Goal: Task Accomplishment & Management: Manage account settings

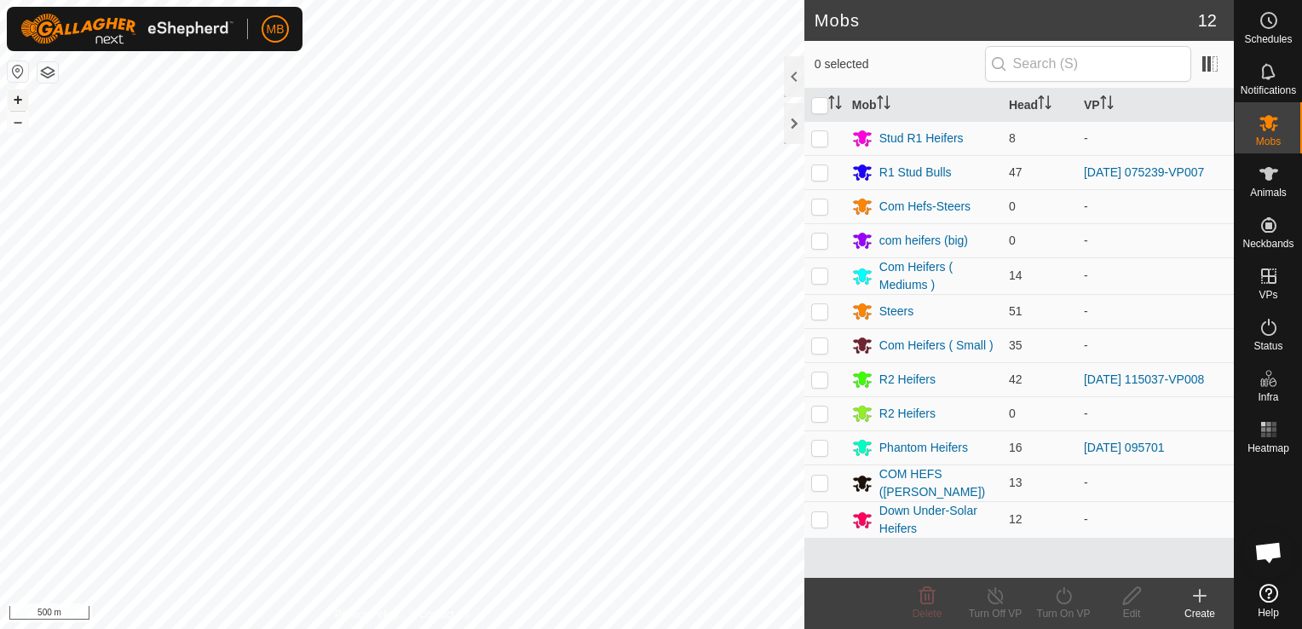
click at [19, 101] on button "+" at bounding box center [18, 99] width 20 height 20
click at [838, 308] on td at bounding box center [824, 311] width 41 height 34
checkbox input "true"
click at [1267, 181] on icon at bounding box center [1268, 174] width 20 height 20
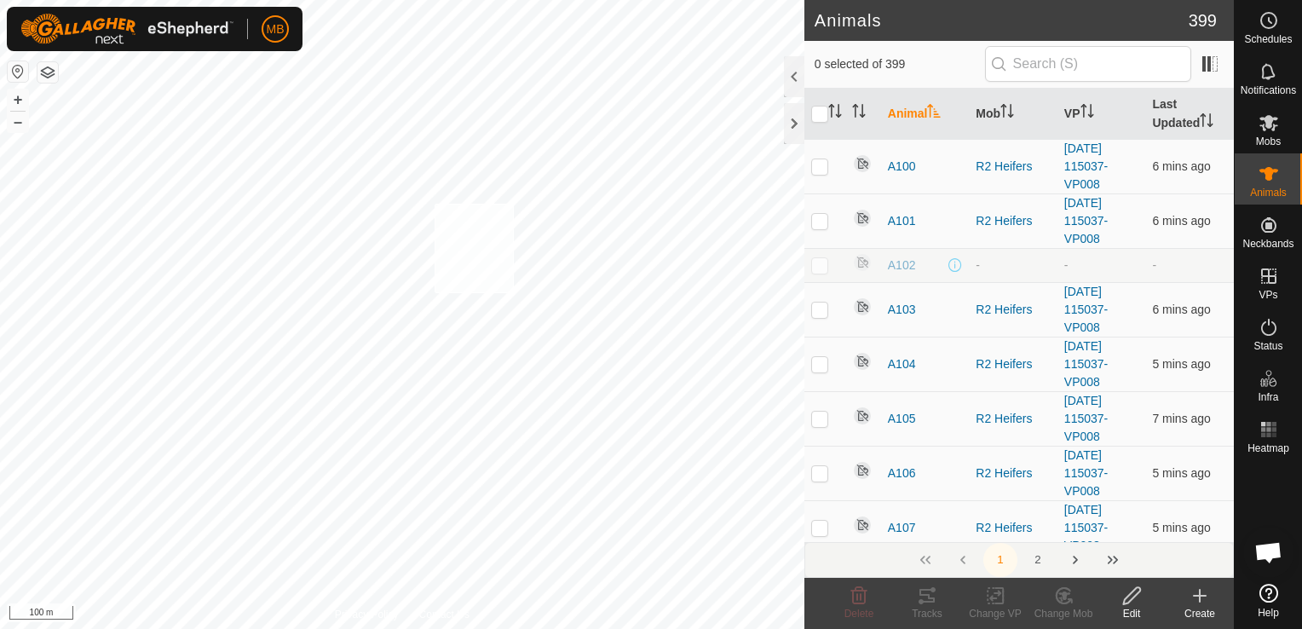
click at [514, 293] on div "A136 2101286766 Com Heifers ( Mediums ) - + – ⇧ i 100 m" at bounding box center [402, 314] width 804 height 629
checkbox input "true"
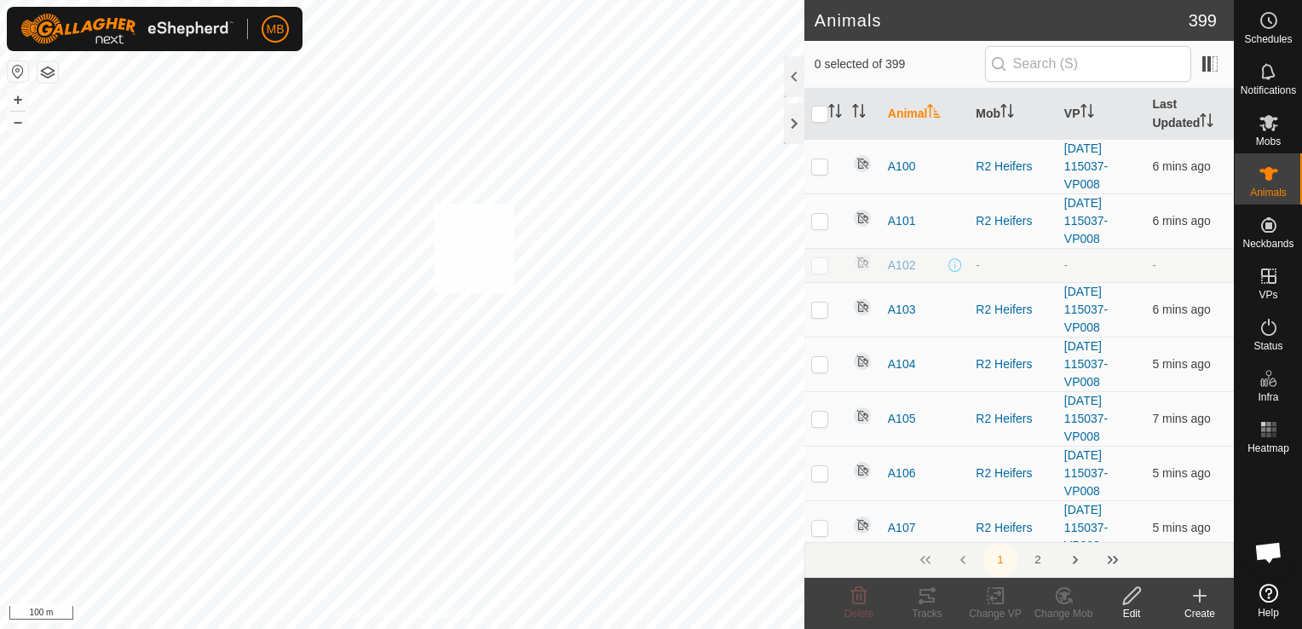
checkbox input "true"
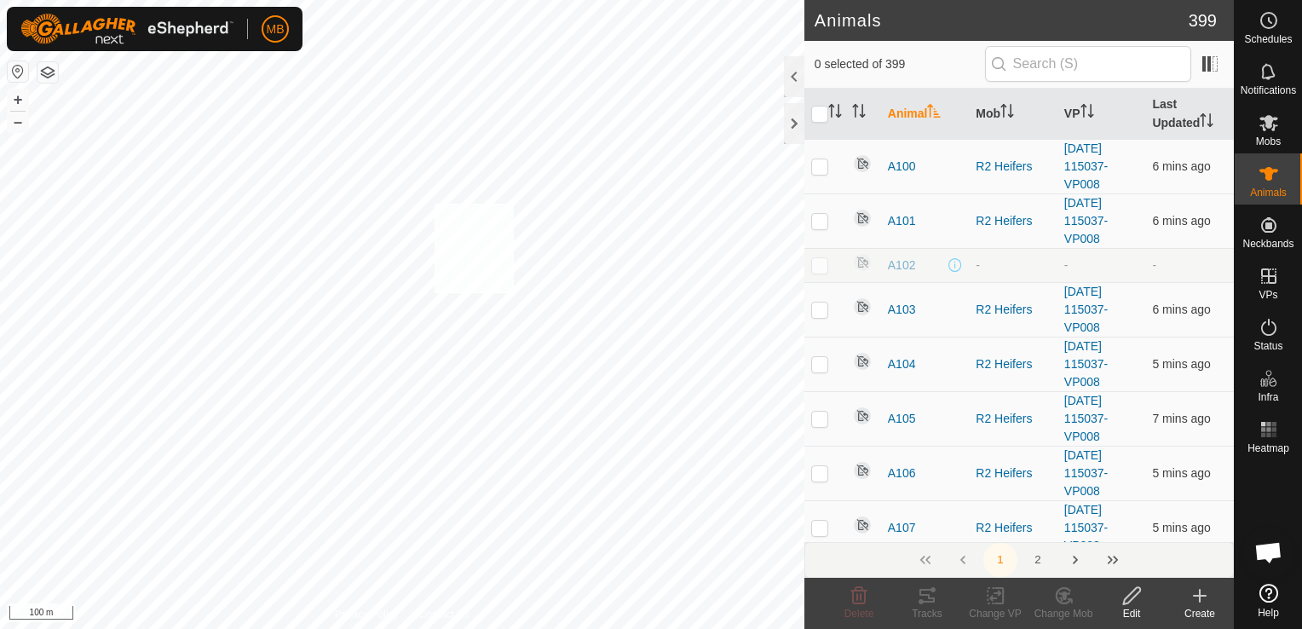
checkbox input "true"
click at [1055, 605] on icon at bounding box center [1063, 595] width 21 height 20
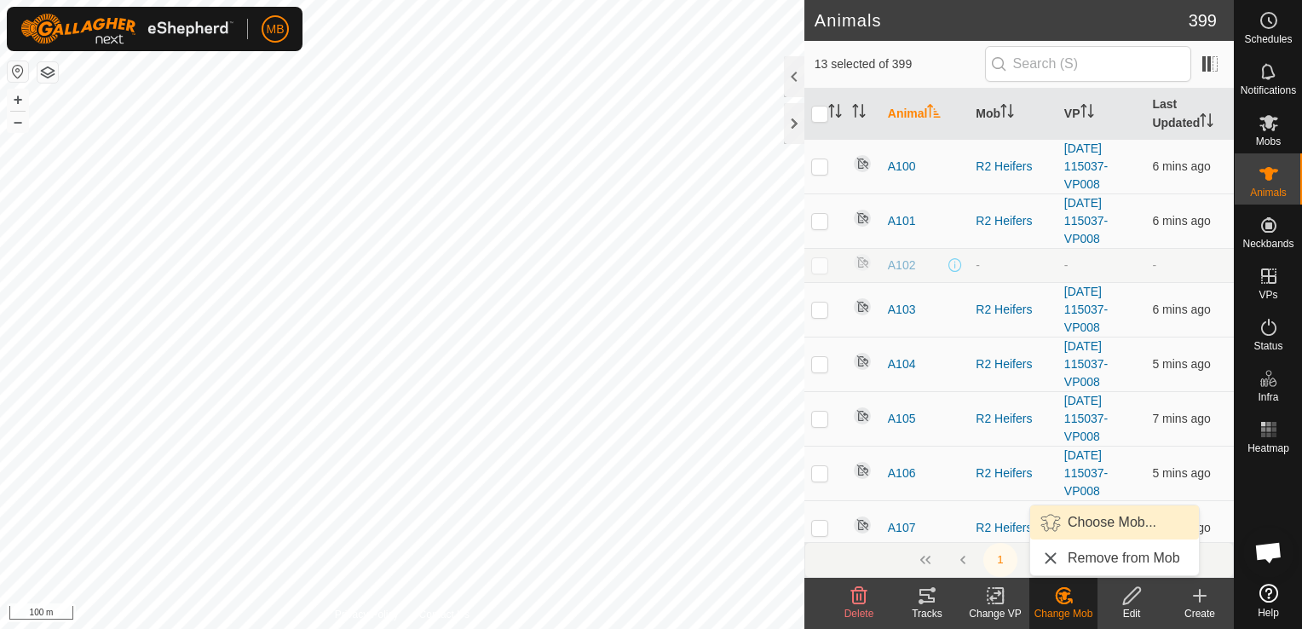
click at [1079, 525] on span "Choose Mob..." at bounding box center [1111, 522] width 89 height 20
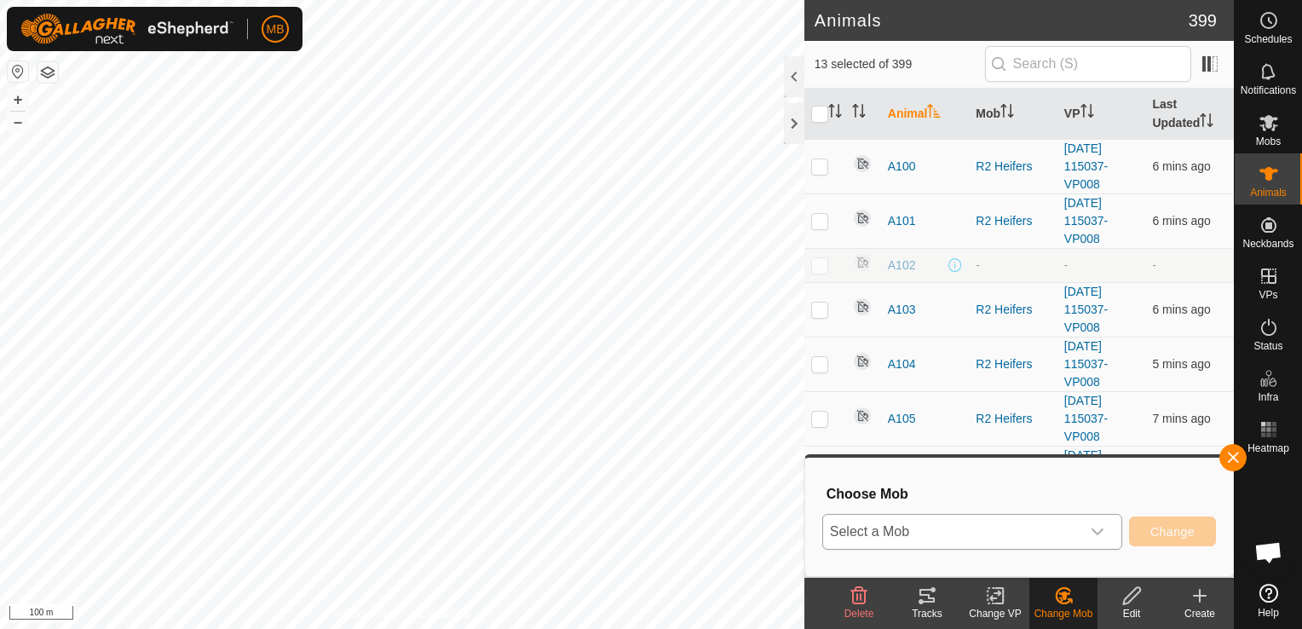
click at [1093, 537] on div "dropdown trigger" at bounding box center [1097, 531] width 34 height 34
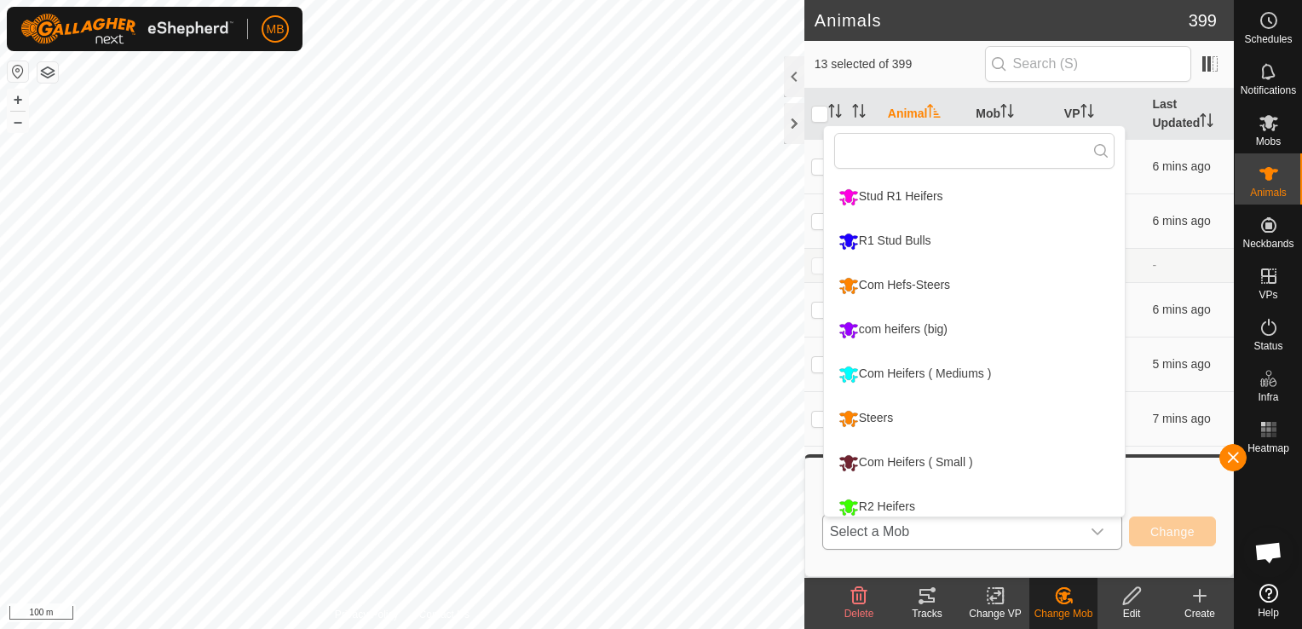
click at [947, 459] on li "Com Heifers ( Small )" at bounding box center [974, 462] width 301 height 43
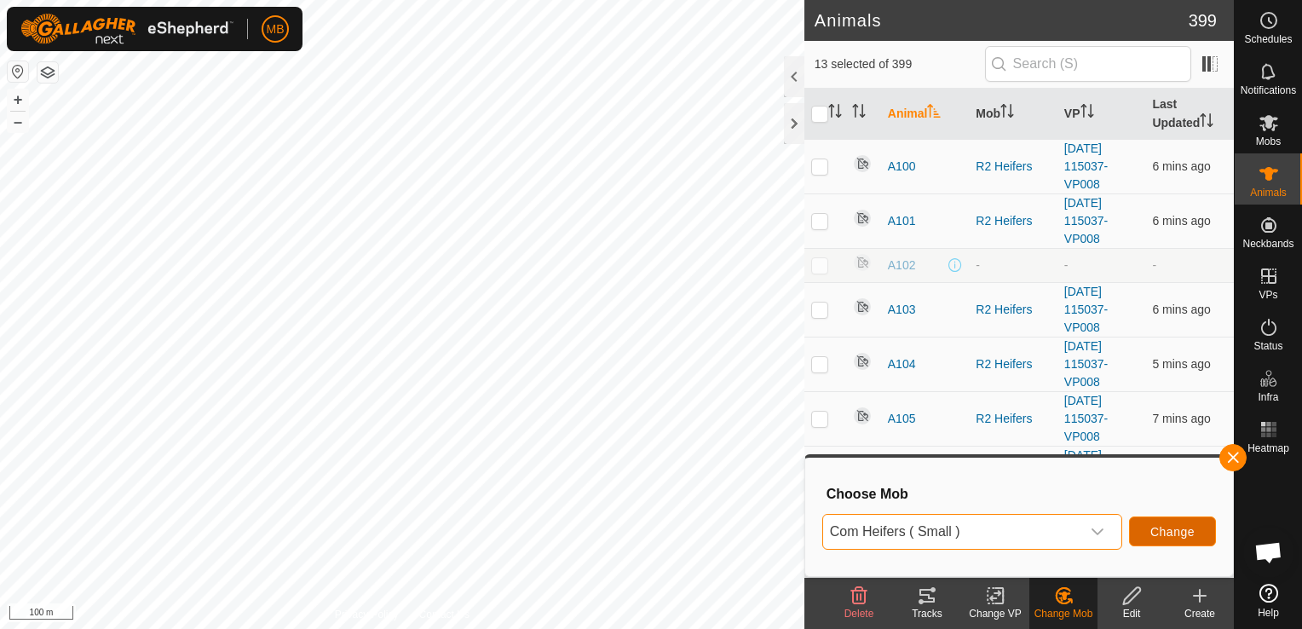
click at [1163, 527] on span "Change" at bounding box center [1172, 532] width 44 height 14
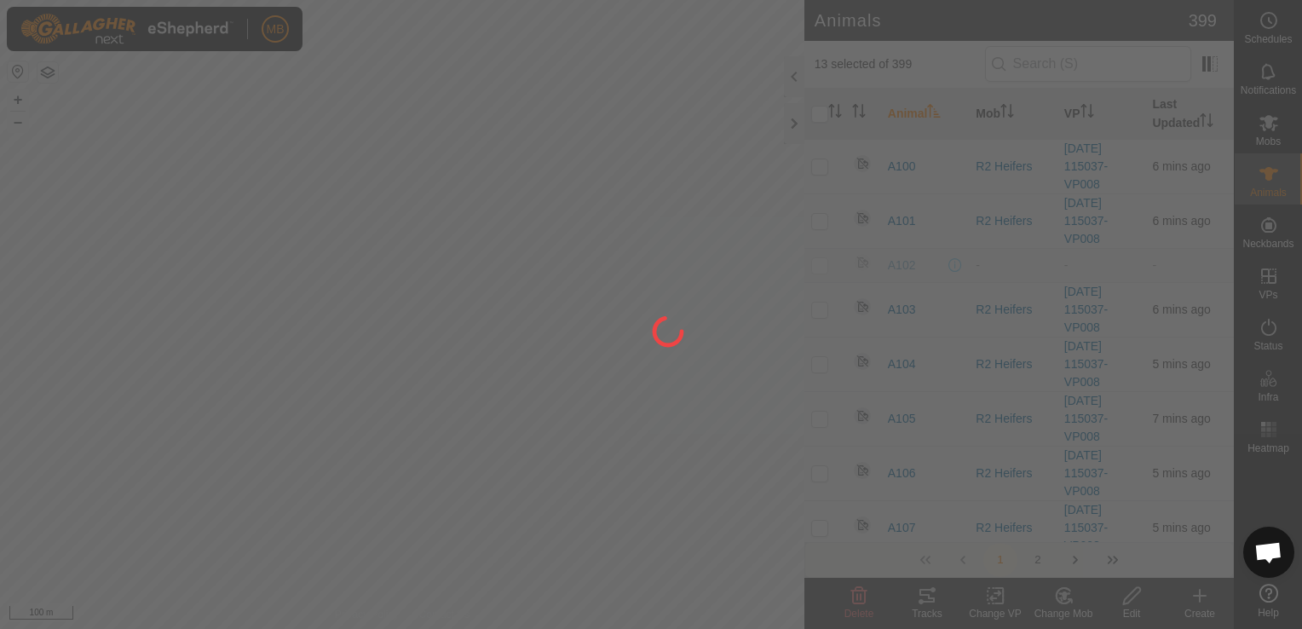
checkbox input "false"
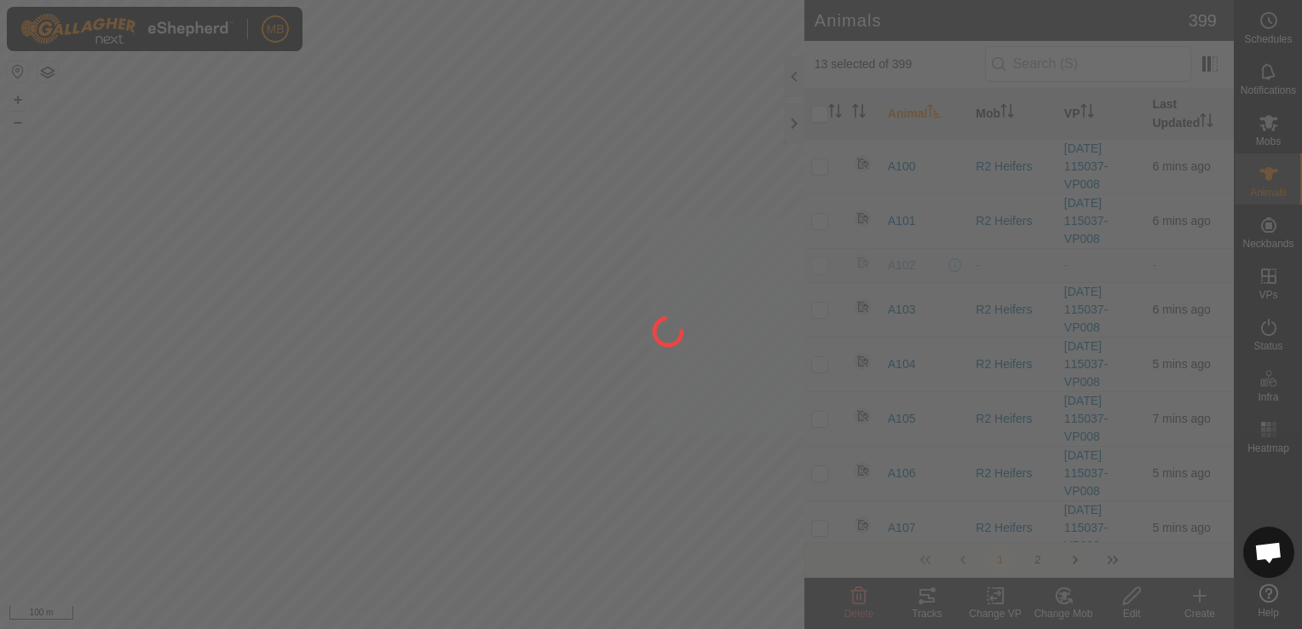
checkbox input "false"
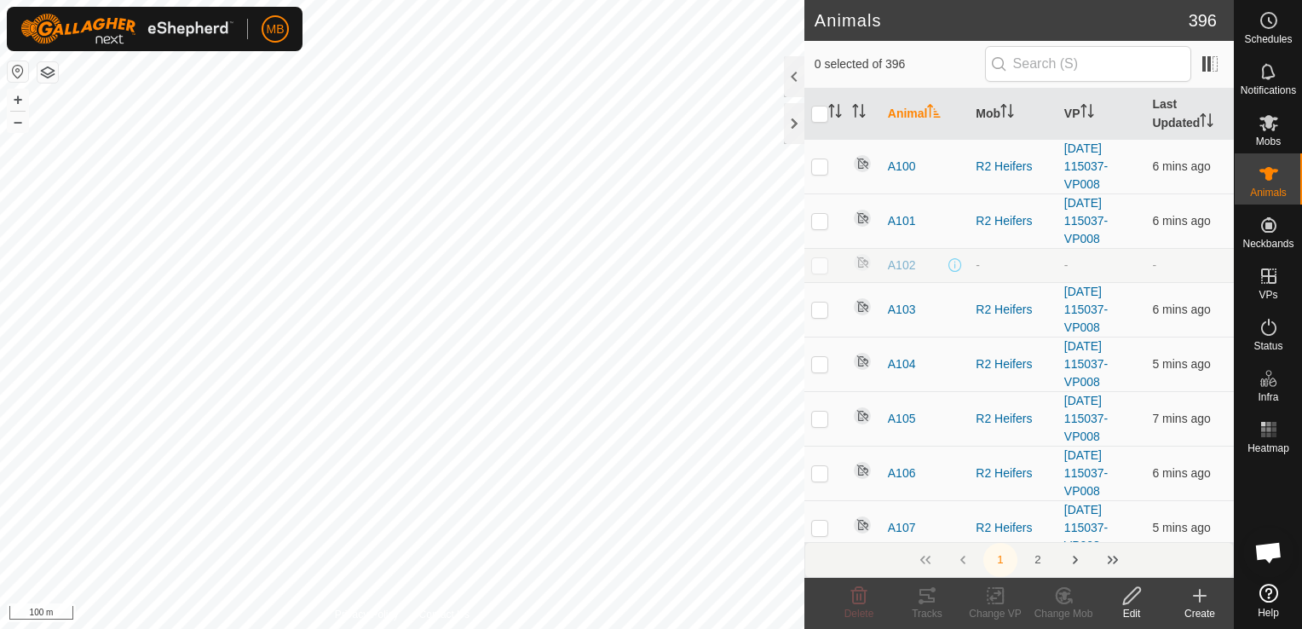
click at [1206, 606] on div "Create" at bounding box center [1199, 613] width 68 height 15
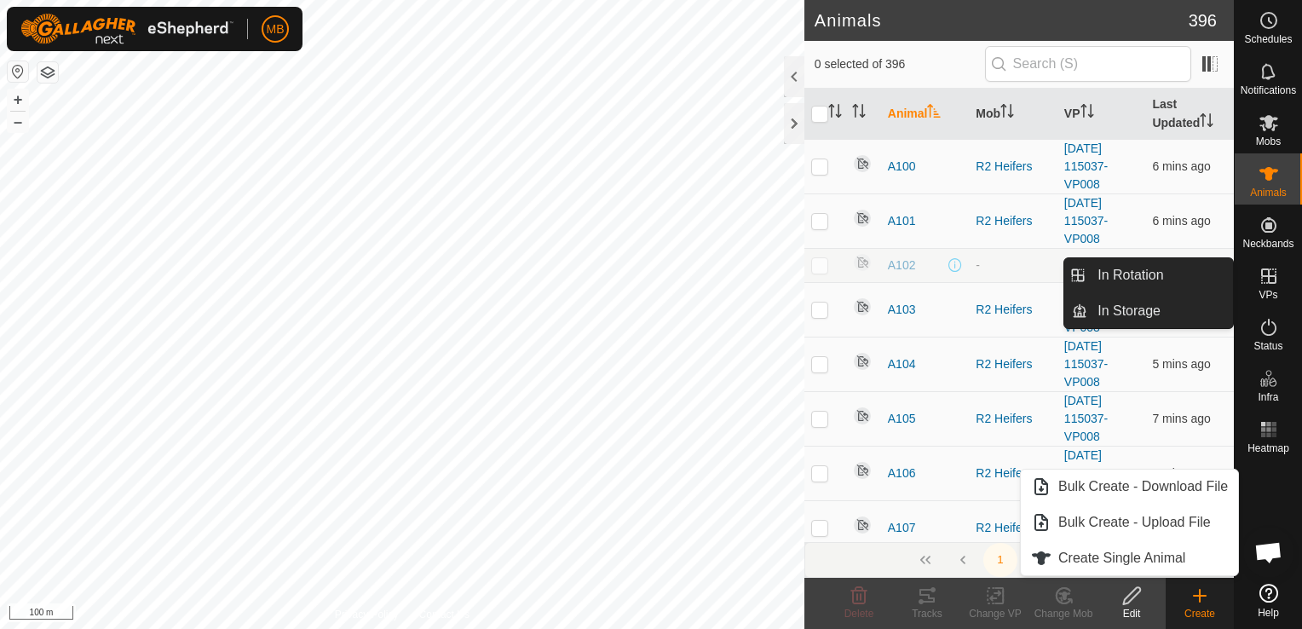
click at [1267, 286] on es-virtualpaddocks-svg-icon at bounding box center [1268, 275] width 31 height 27
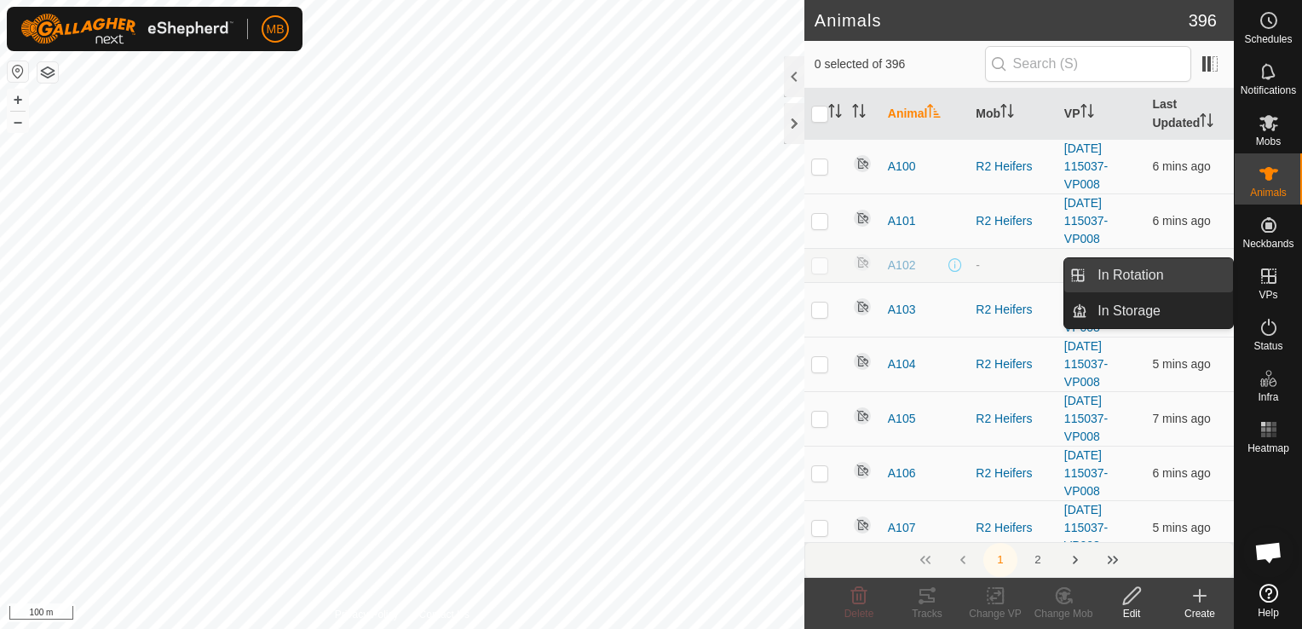
click at [1193, 278] on link "In Rotation" at bounding box center [1160, 275] width 146 height 34
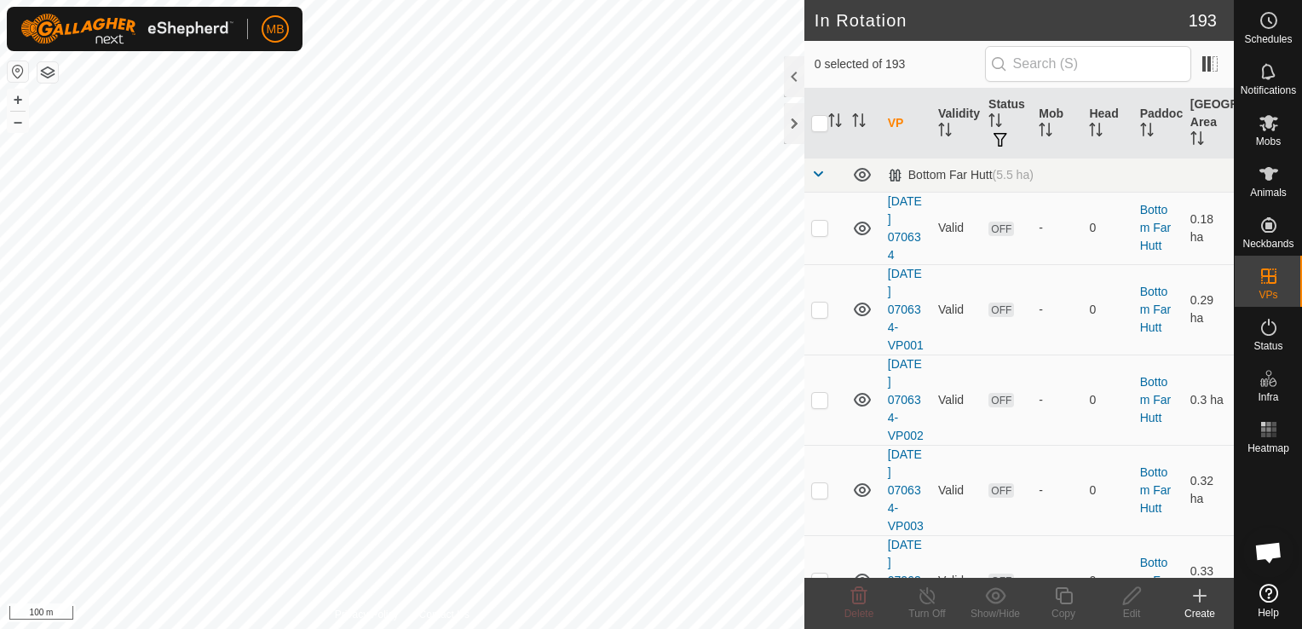
click at [1198, 608] on div "Create" at bounding box center [1199, 613] width 68 height 15
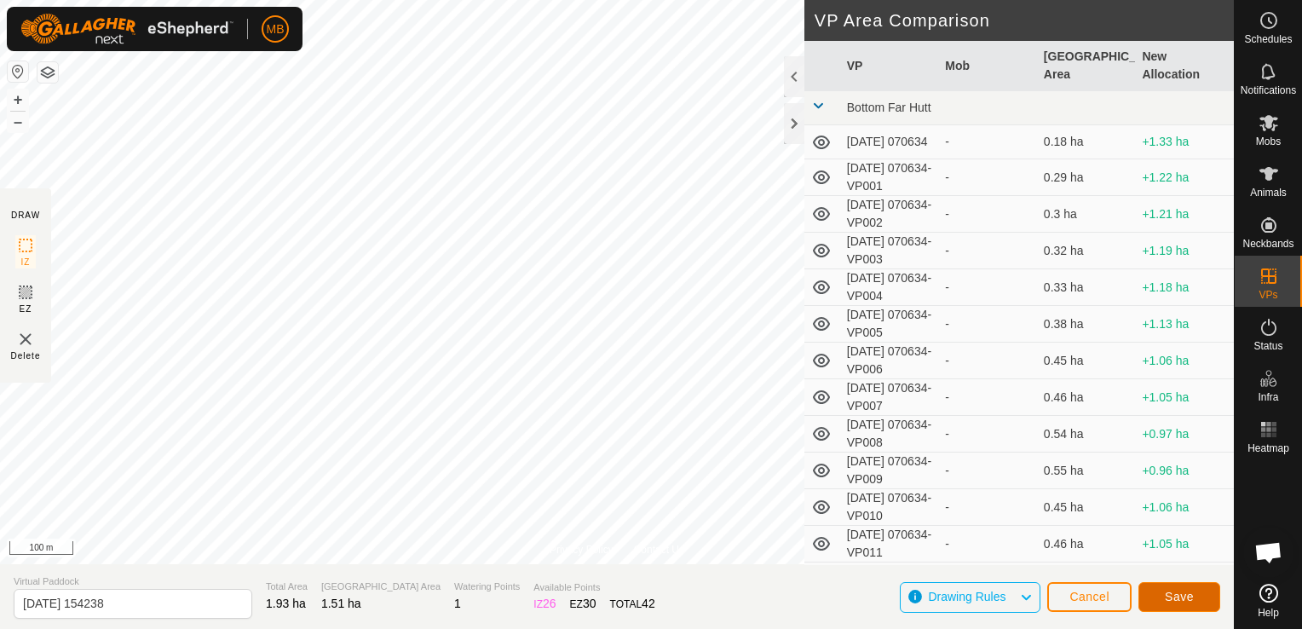
click at [1179, 599] on span "Save" at bounding box center [1178, 596] width 29 height 14
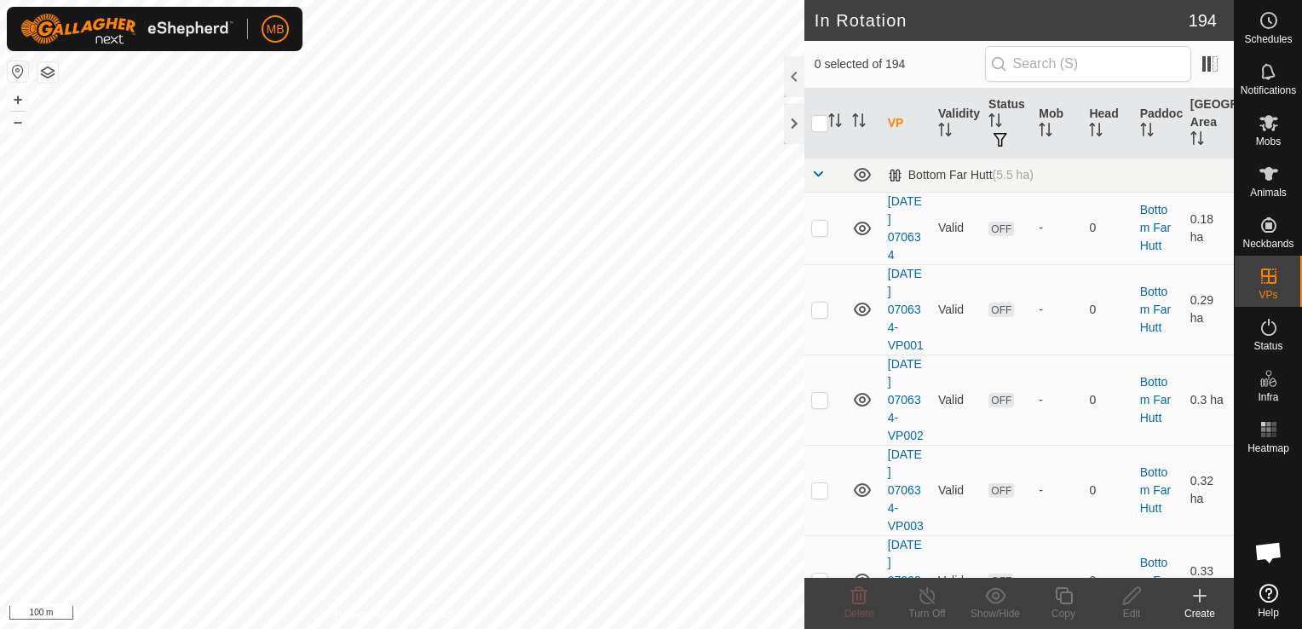
checkbox input "true"
click at [10, 94] on button "+" at bounding box center [18, 99] width 20 height 20
checkbox input "true"
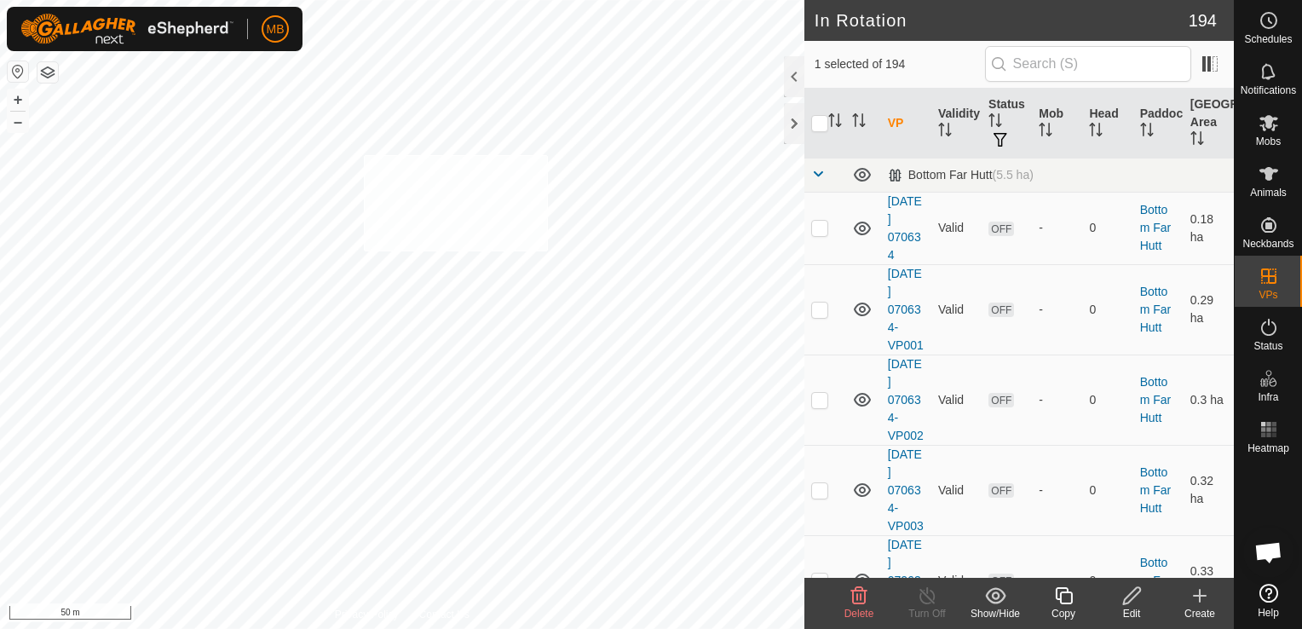
checkbox input "true"
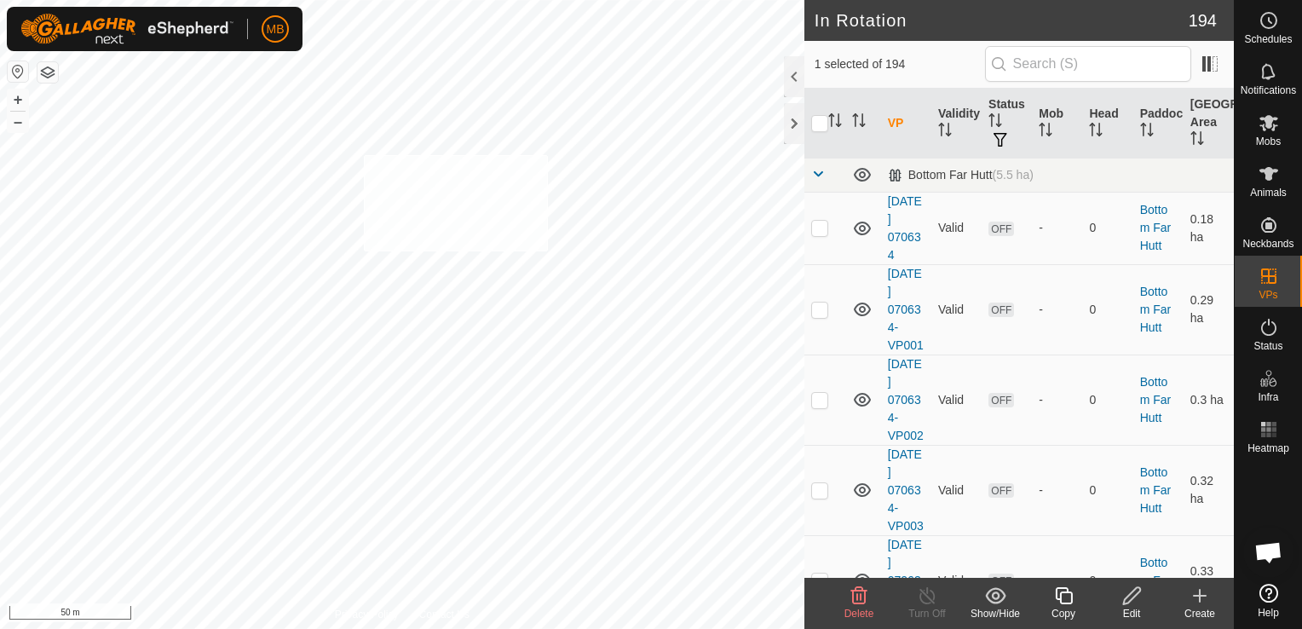
checkbox input "true"
click at [1267, 172] on icon at bounding box center [1268, 174] width 19 height 14
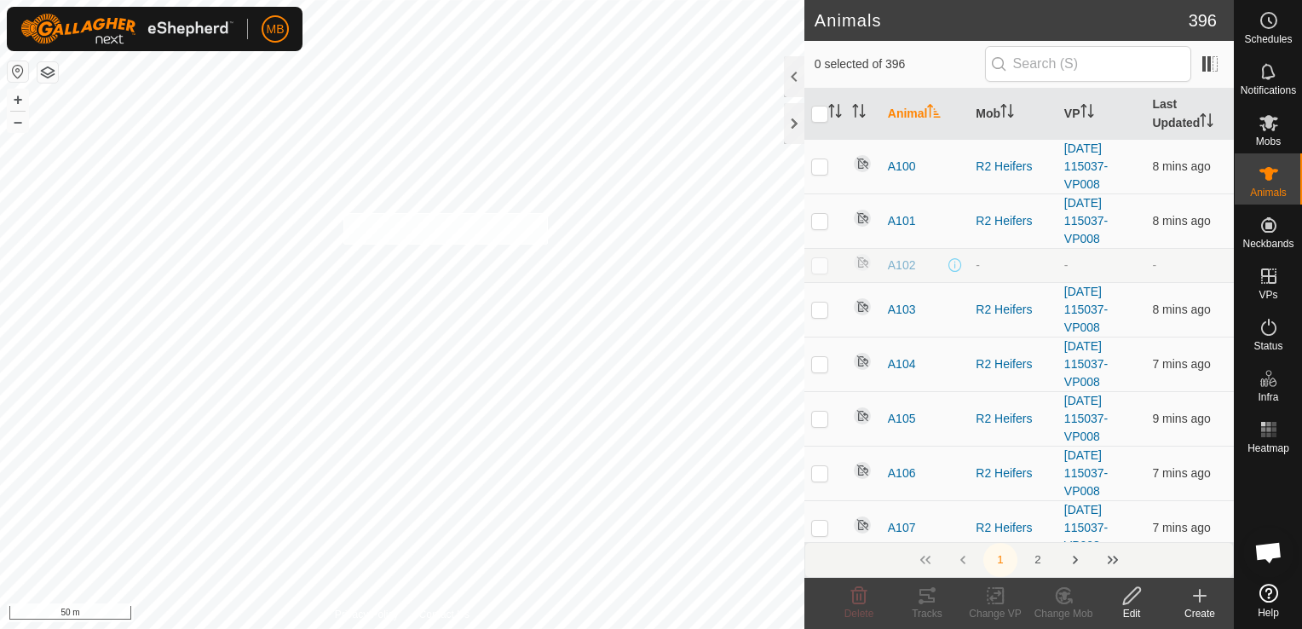
checkbox input "true"
click at [375, 141] on div "A164 2103560384 Steers - + – ⇧ i 50 m" at bounding box center [402, 314] width 804 height 629
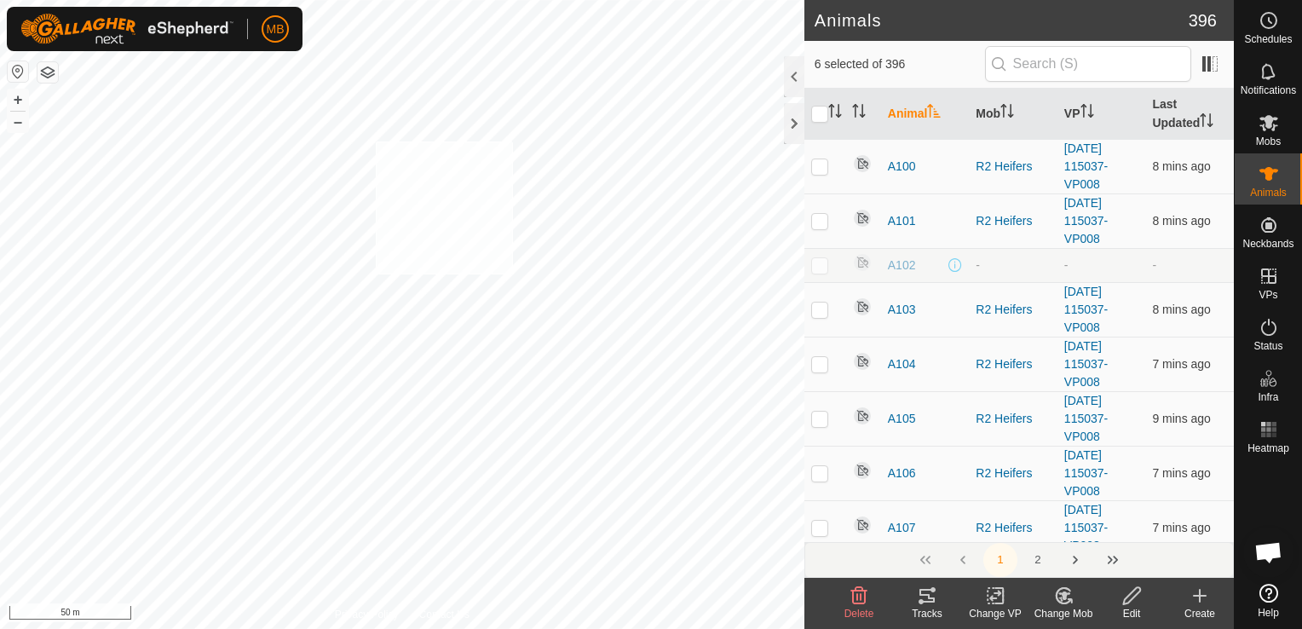
checkbox input "true"
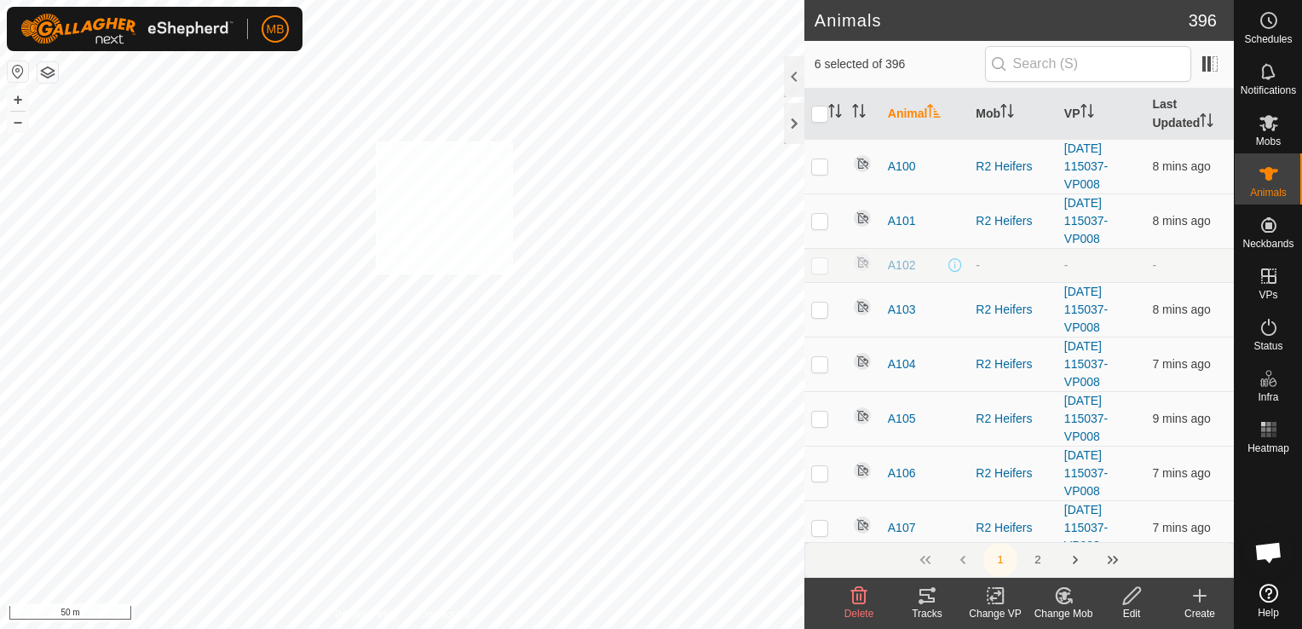
checkbox input "true"
click at [1070, 608] on div "Change Mob" at bounding box center [1063, 613] width 68 height 15
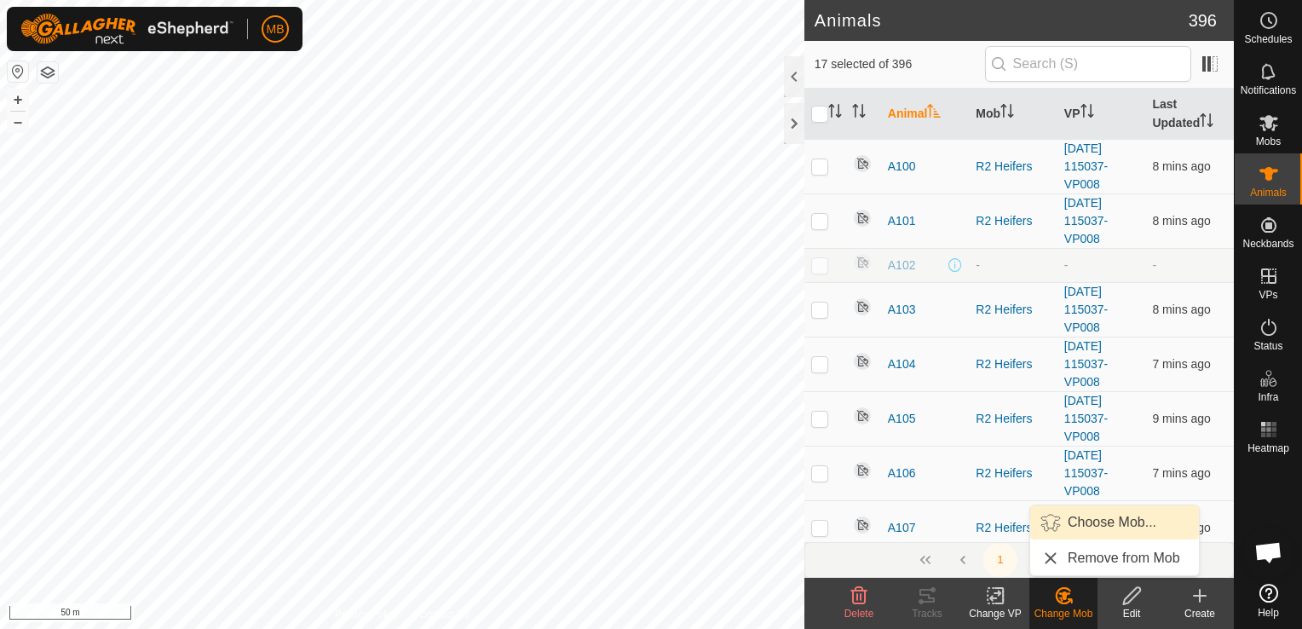
click at [1100, 528] on link "Choose Mob..." at bounding box center [1114, 522] width 169 height 34
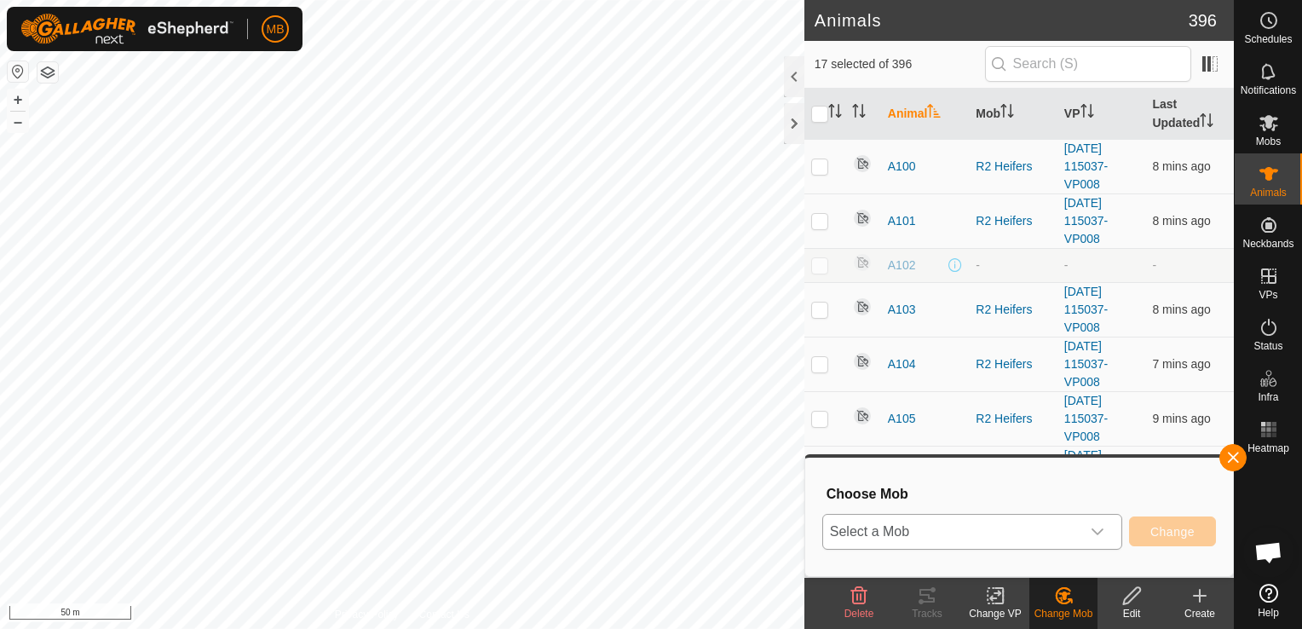
click at [1096, 533] on icon "dropdown trigger" at bounding box center [1097, 532] width 14 height 14
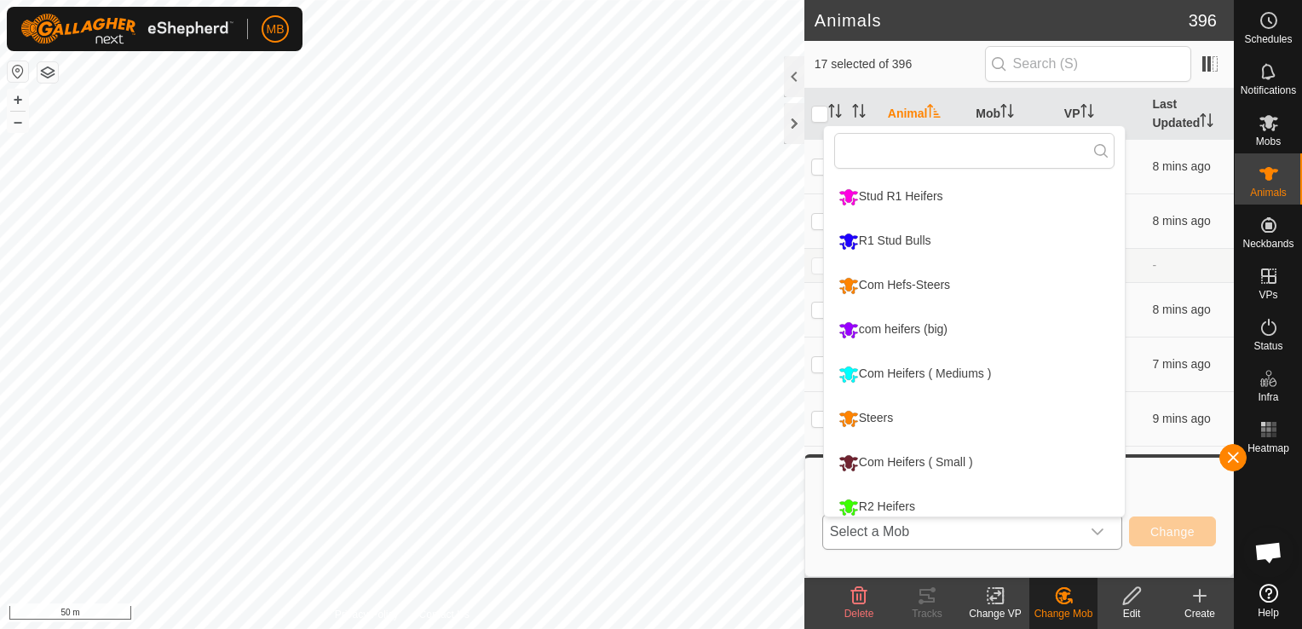
scroll to position [12, 0]
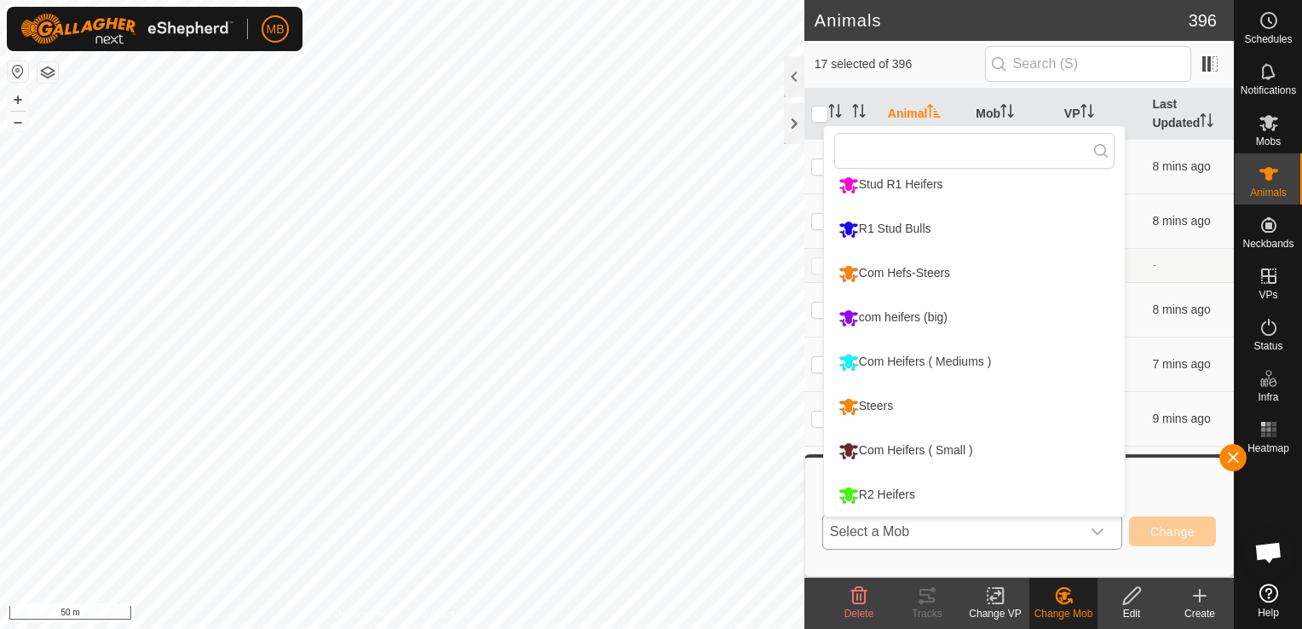
click at [981, 313] on li "com heifers (big)" at bounding box center [974, 317] width 301 height 43
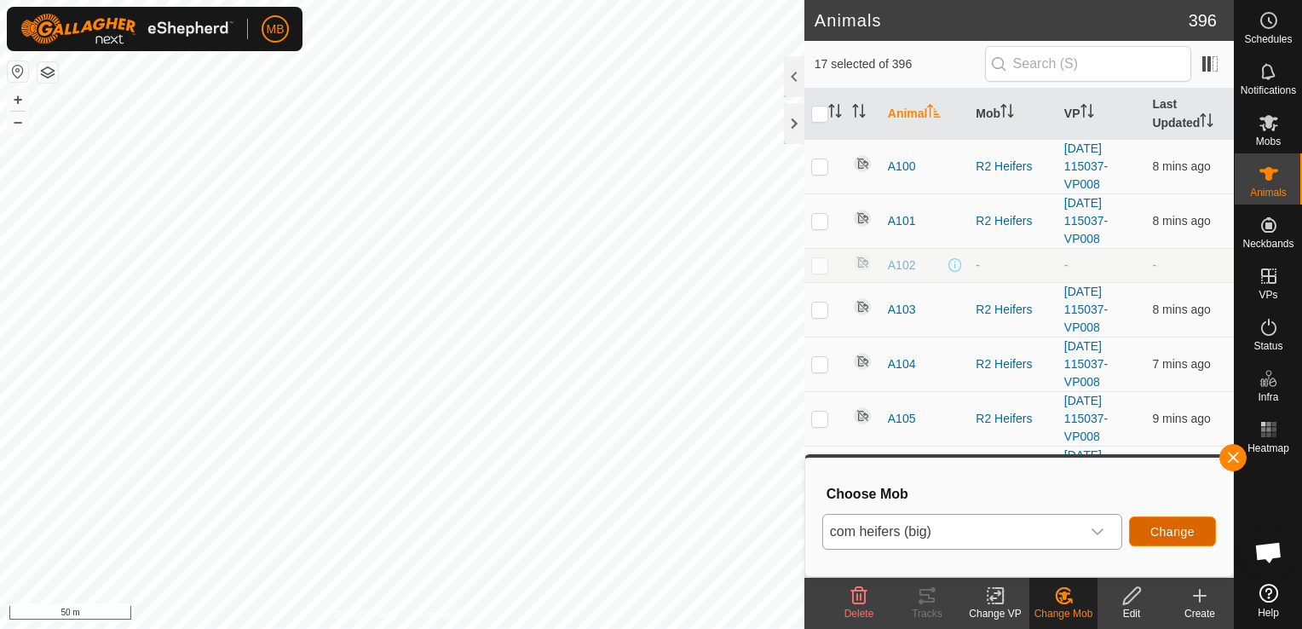
click at [1175, 528] on span "Change" at bounding box center [1172, 532] width 44 height 14
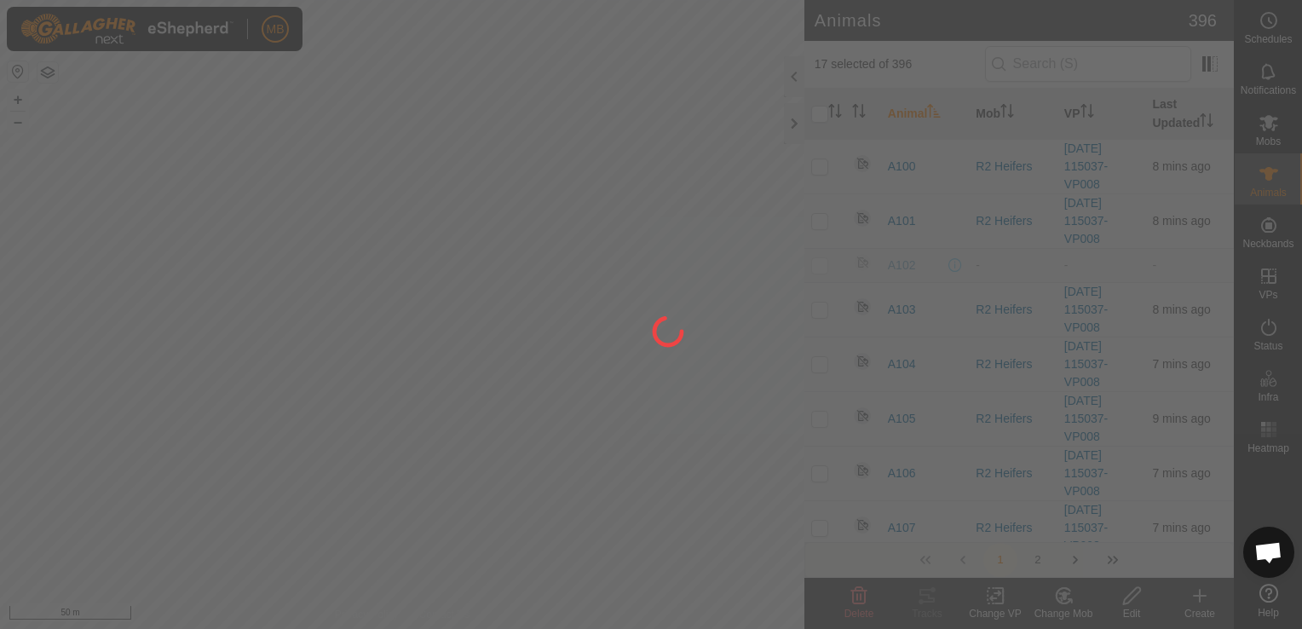
checkbox input "false"
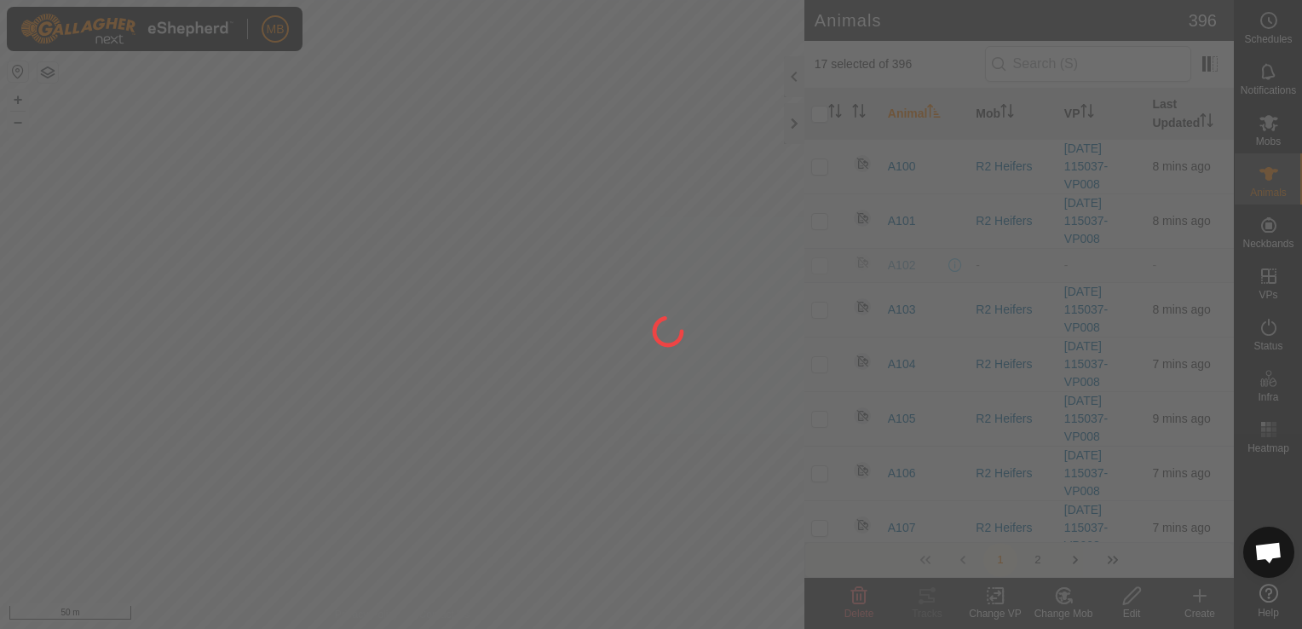
checkbox input "false"
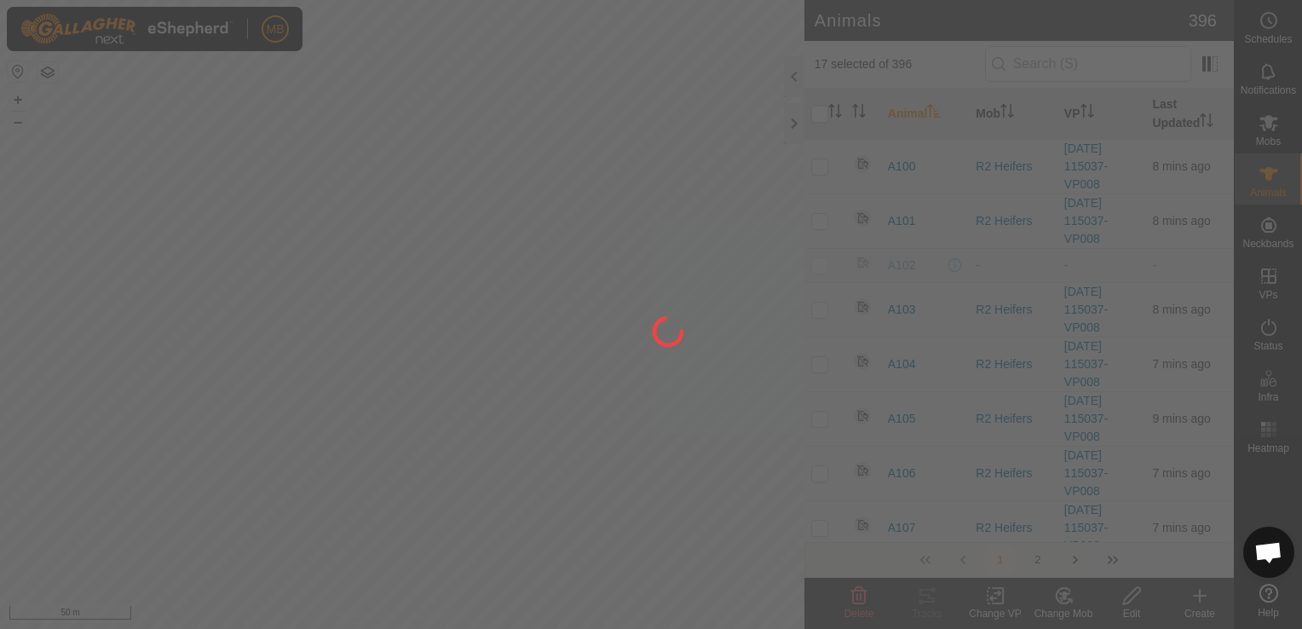
checkbox input "false"
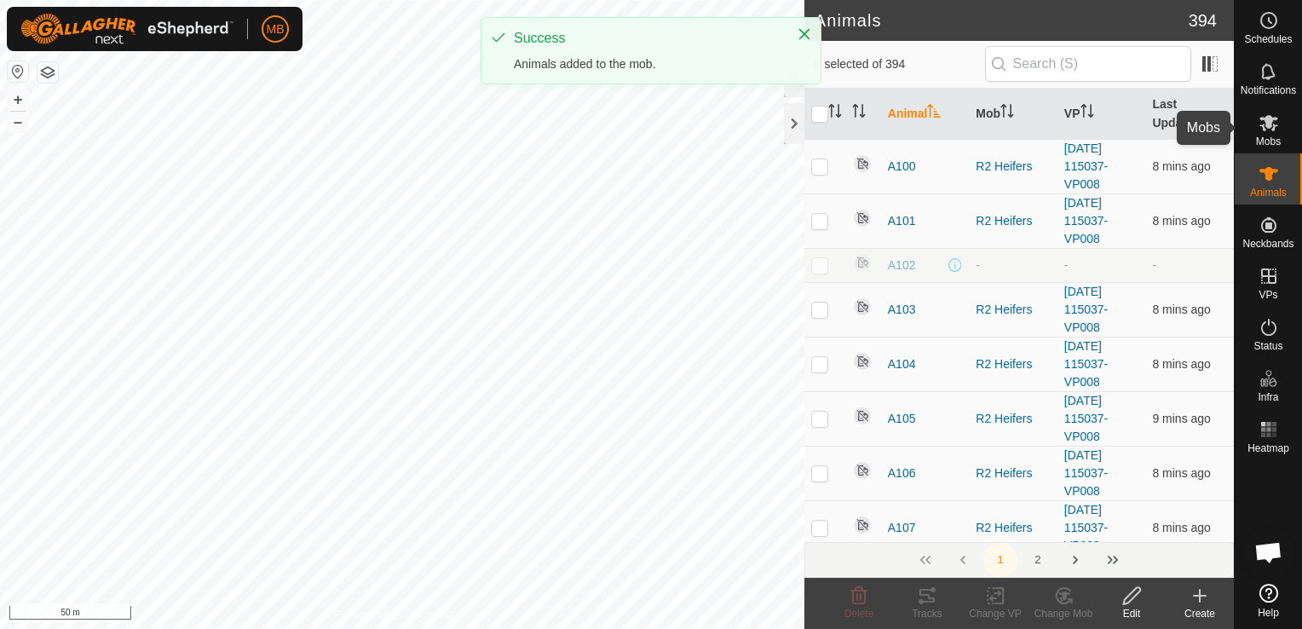
click at [1263, 139] on span "Mobs" at bounding box center [1268, 141] width 25 height 10
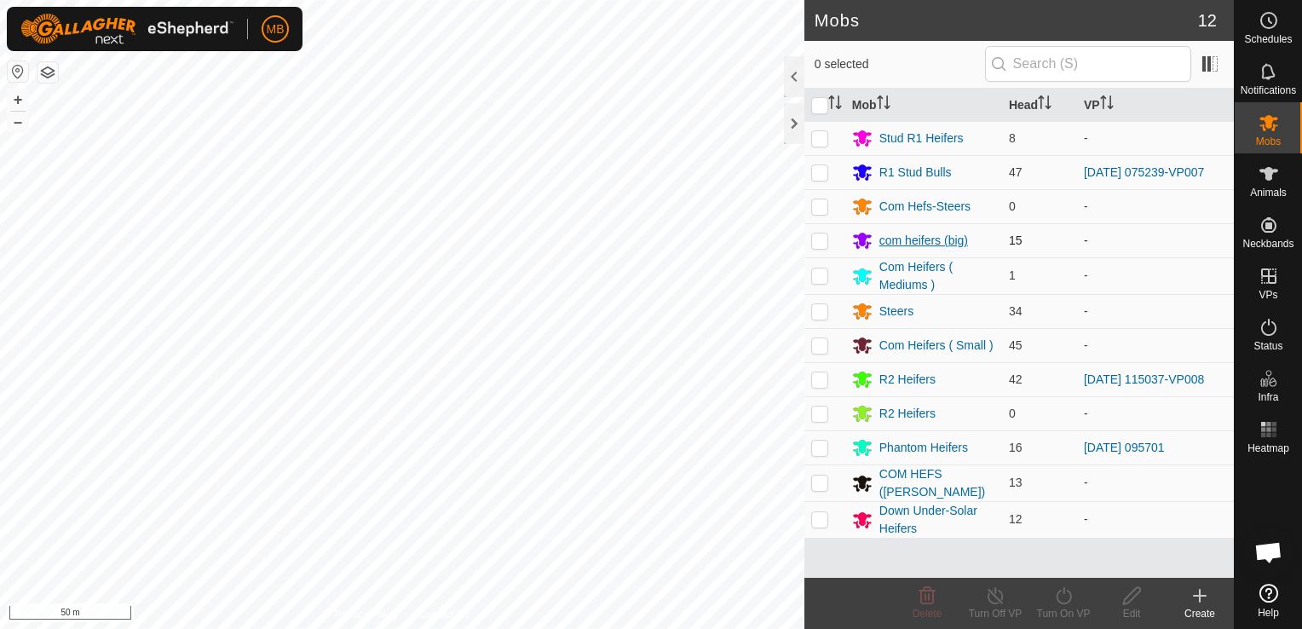
click at [930, 239] on div "com heifers (big)" at bounding box center [923, 241] width 89 height 18
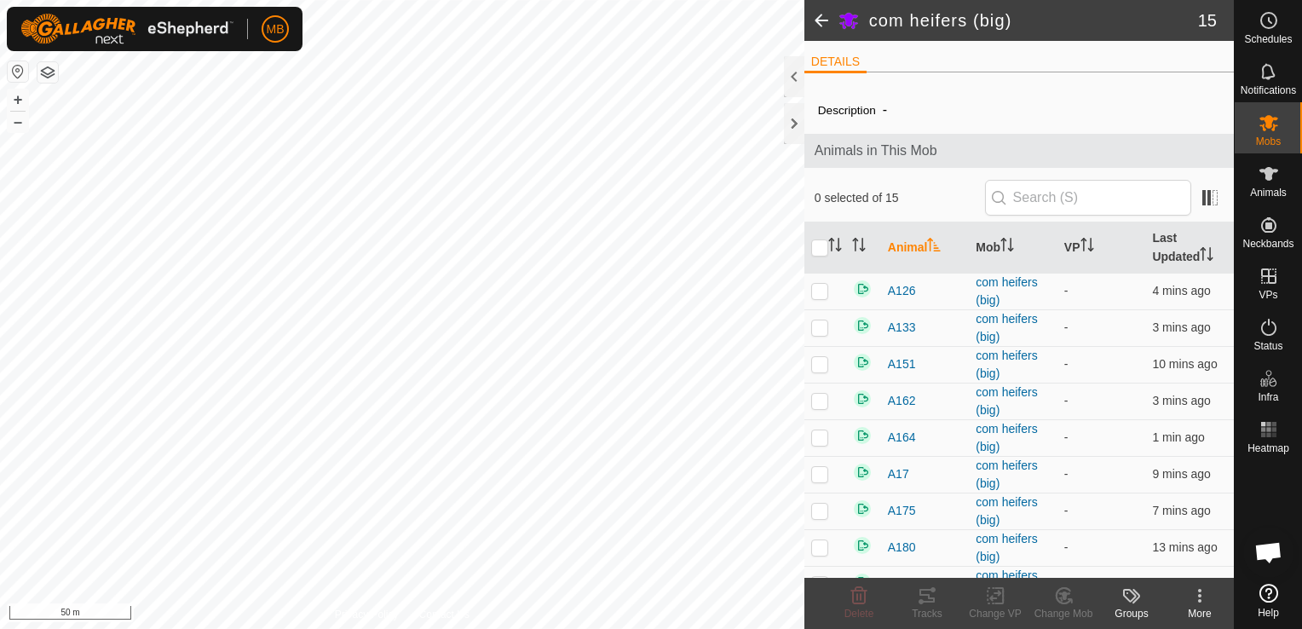
click at [1199, 608] on div "More" at bounding box center [1199, 613] width 68 height 15
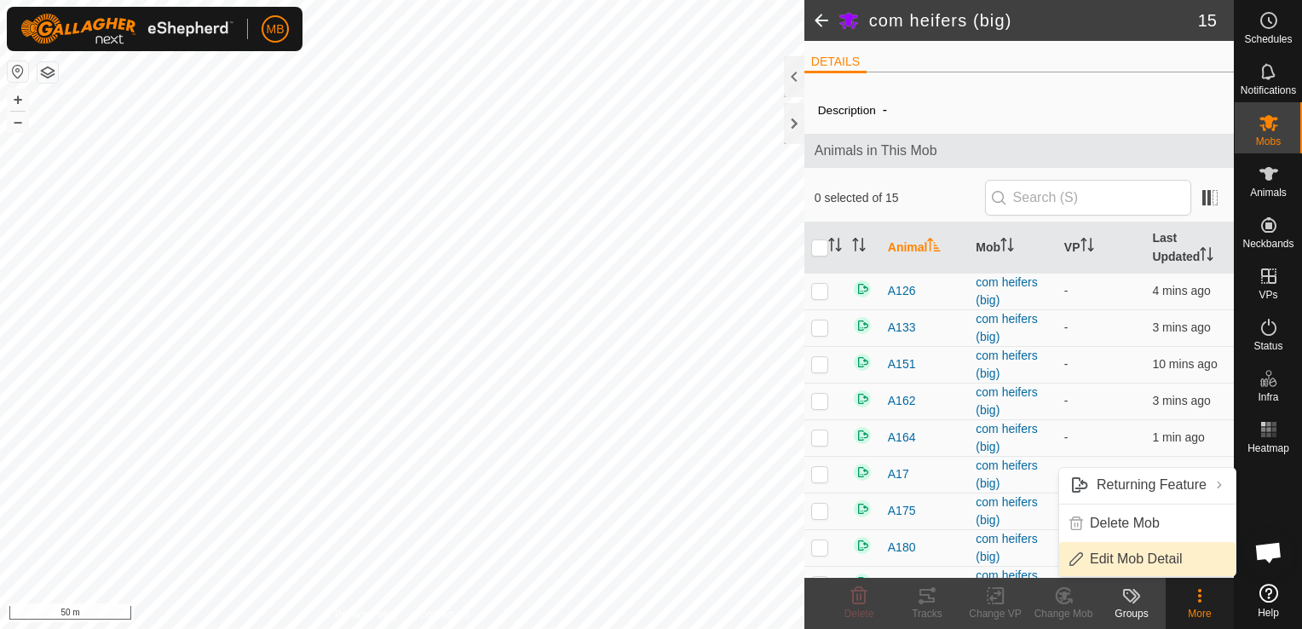
click at [1164, 557] on span "Edit Mob Detail" at bounding box center [1135, 559] width 93 height 20
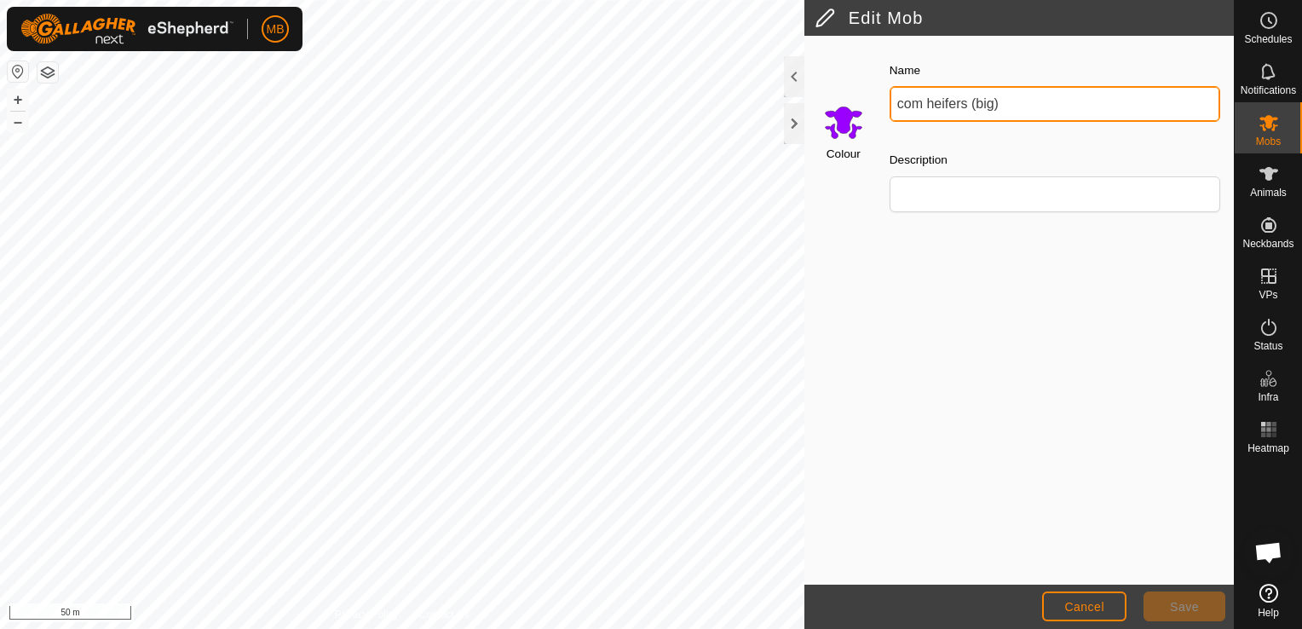
click at [1012, 97] on input "com heifers (big)" at bounding box center [1054, 104] width 330 height 36
type input "c"
type input "Steers (mob 2)"
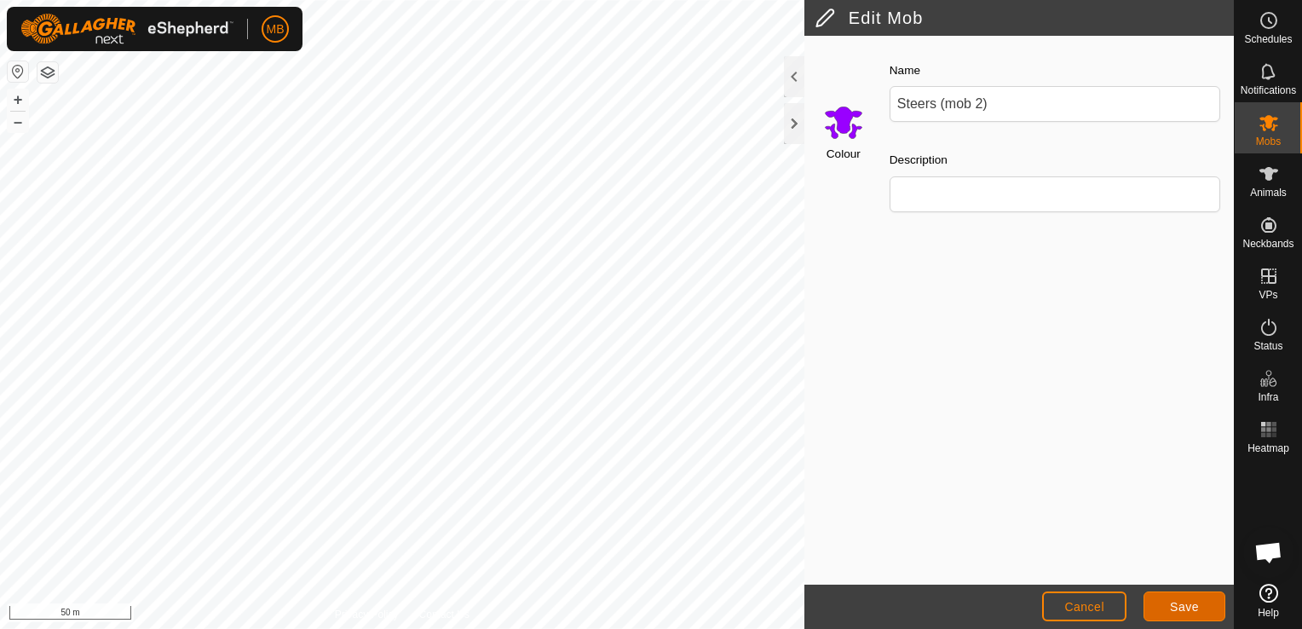
click at [1179, 603] on span "Save" at bounding box center [1184, 607] width 29 height 14
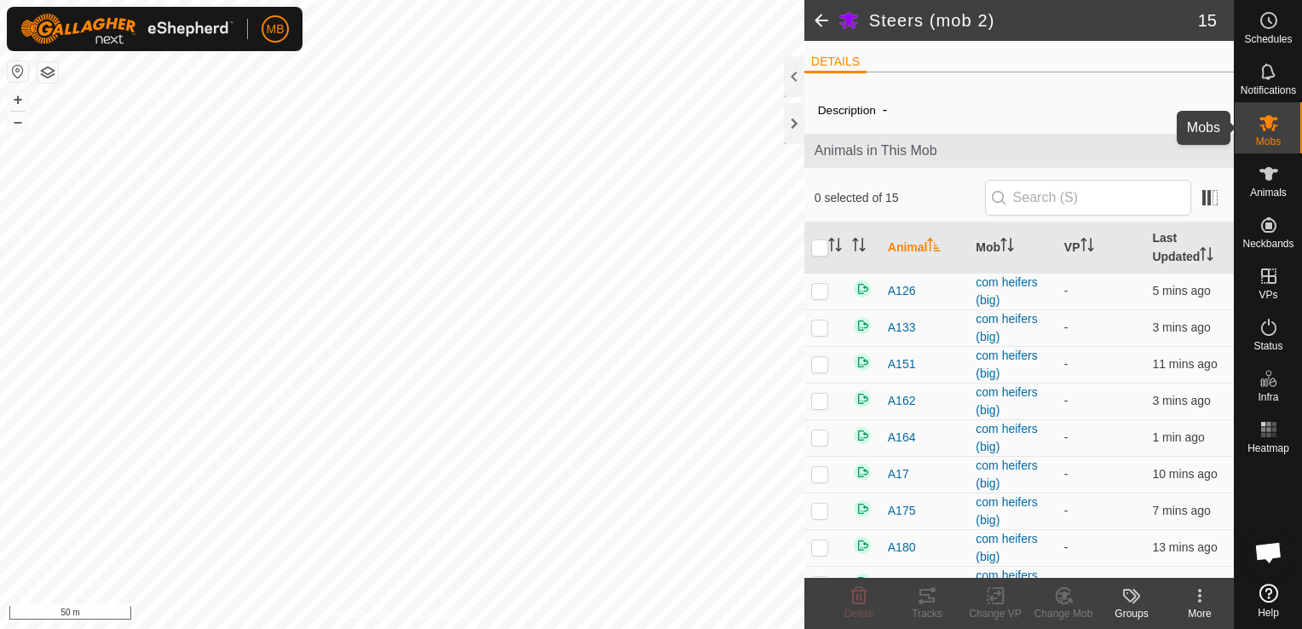
click at [1267, 130] on icon at bounding box center [1268, 122] width 20 height 20
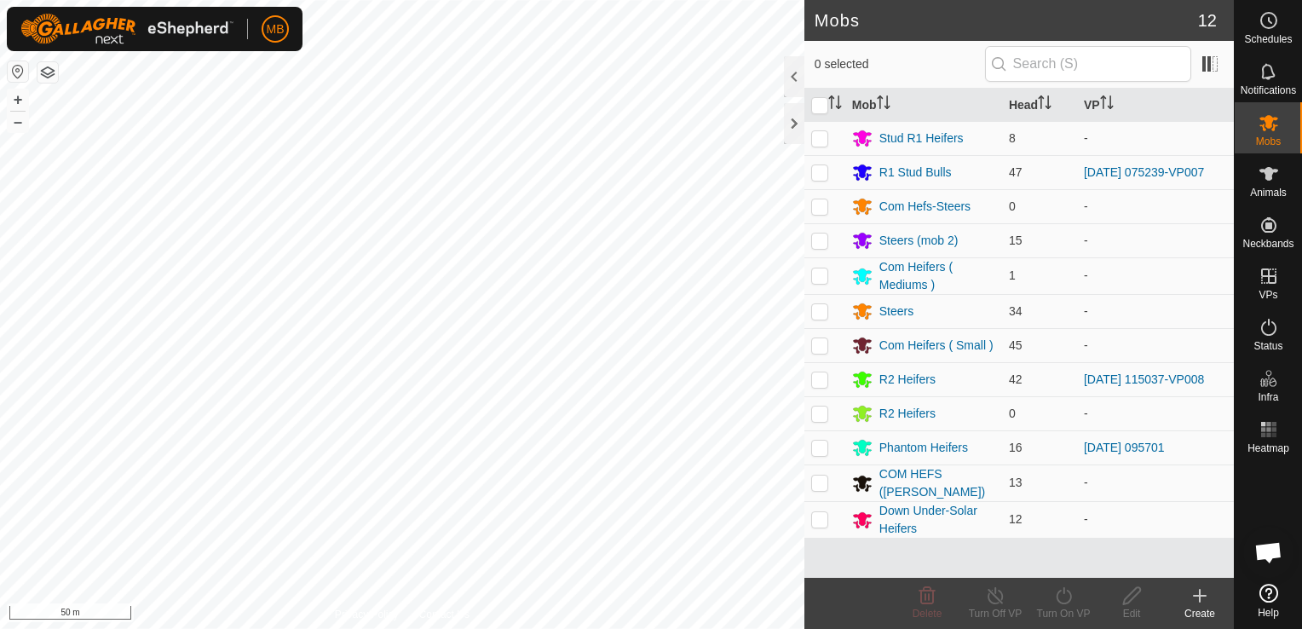
click at [901, 311] on div "Steers" at bounding box center [896, 311] width 34 height 18
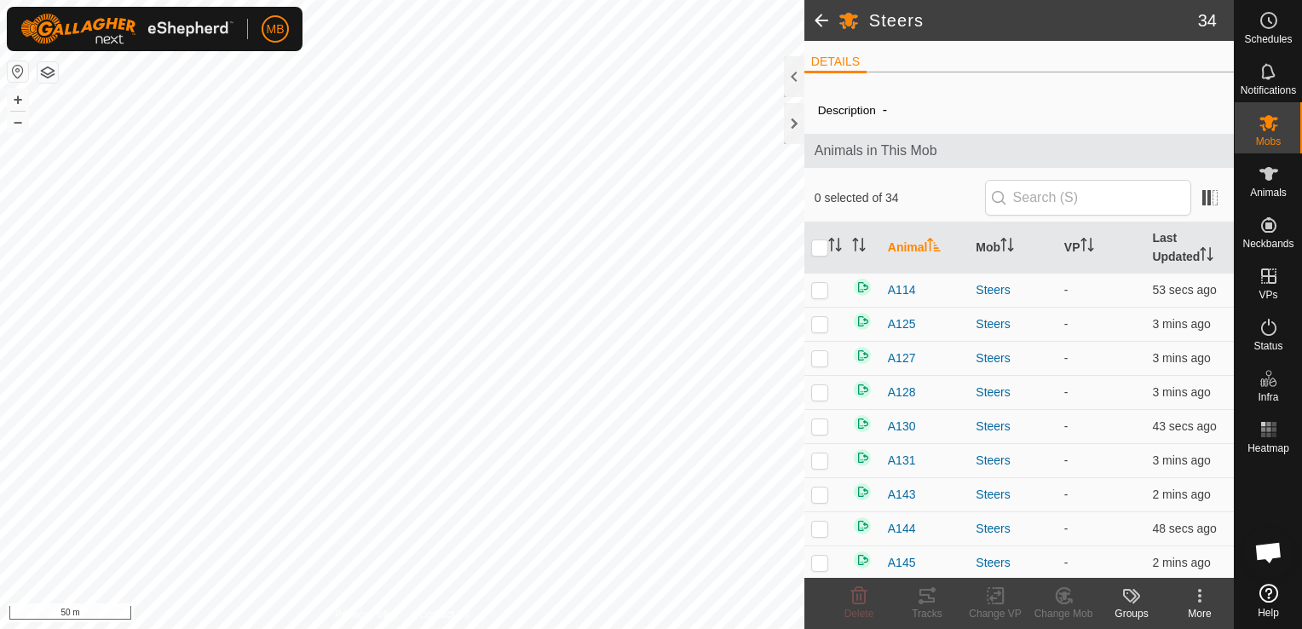
click at [1207, 596] on icon at bounding box center [1199, 595] width 20 height 20
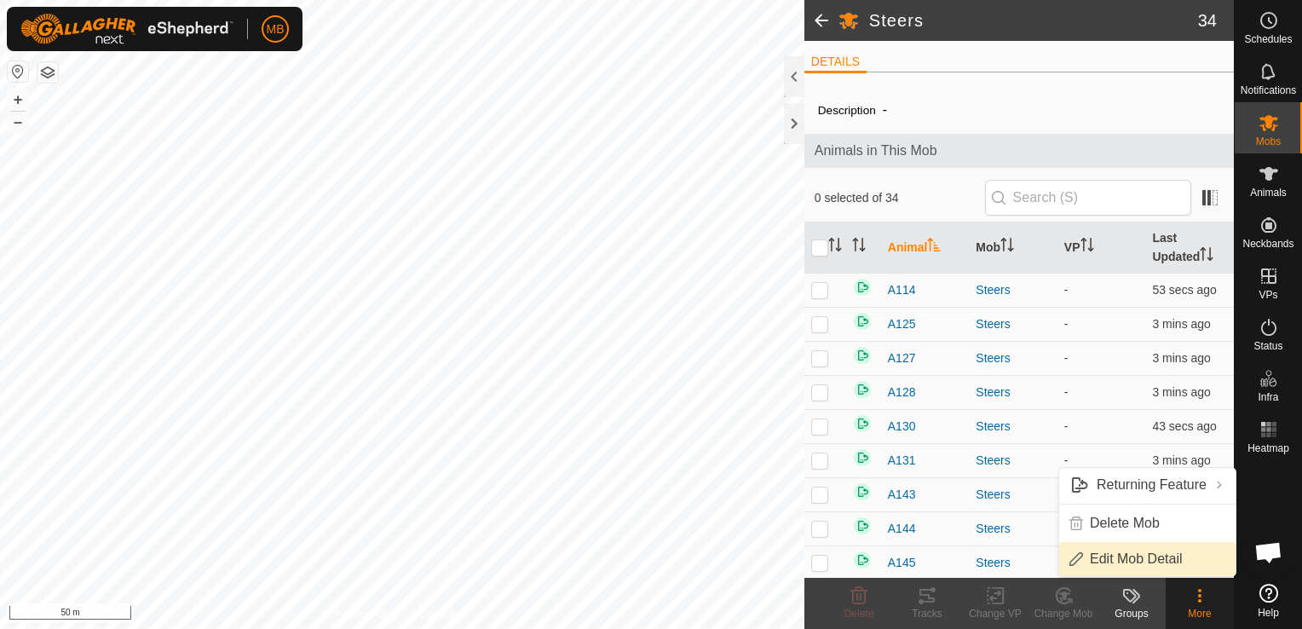
click at [1175, 553] on link "Edit Mob Detail" at bounding box center [1147, 559] width 176 height 34
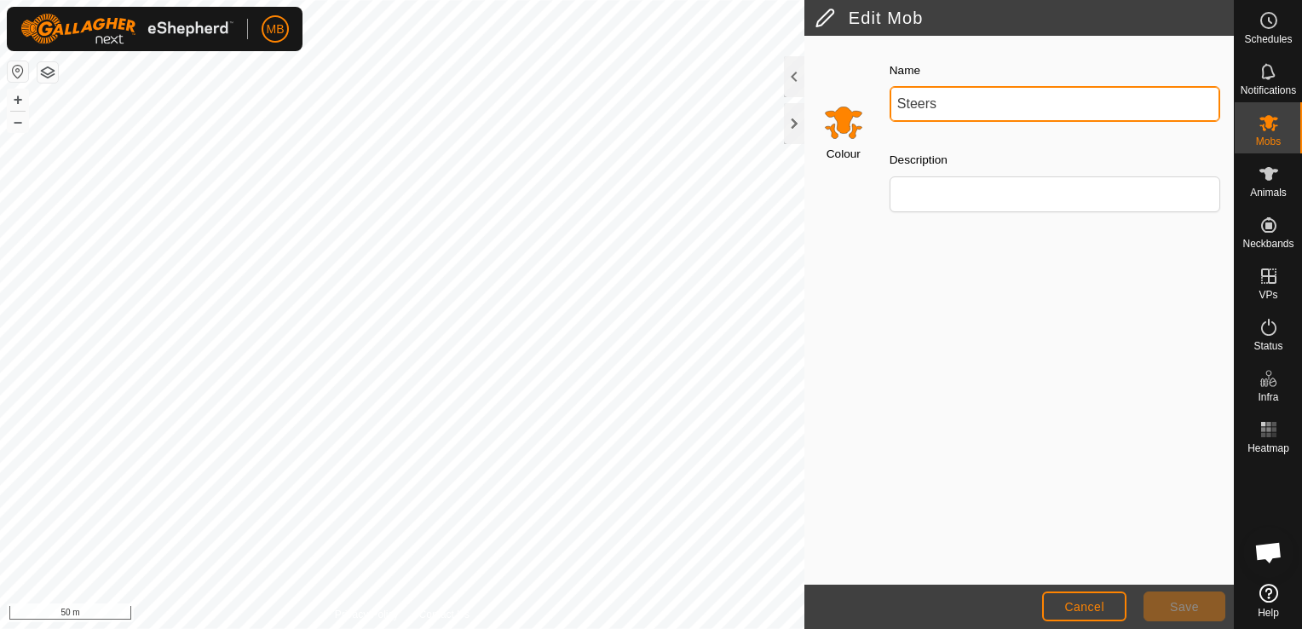
click at [963, 104] on input "Steers" at bounding box center [1054, 104] width 330 height 36
type input "Steers (mob 2)"
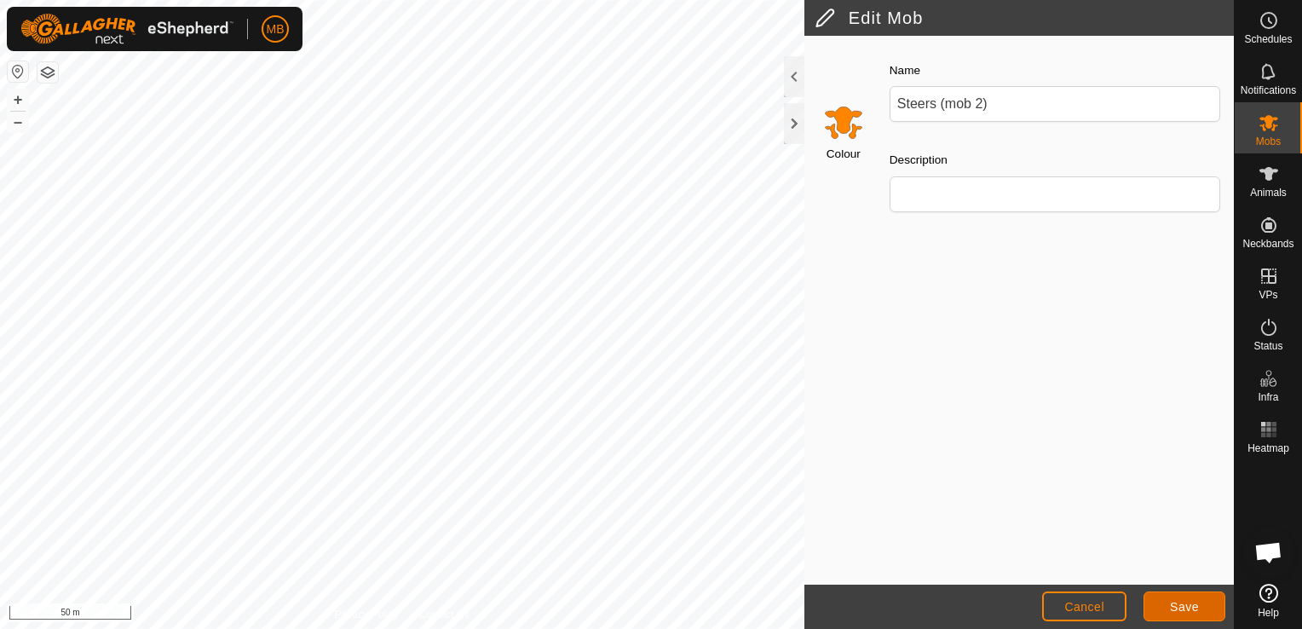
click at [1200, 601] on button "Save" at bounding box center [1184, 606] width 82 height 30
click at [11, 121] on button "–" at bounding box center [18, 122] width 20 height 20
